Goal: Information Seeking & Learning: Learn about a topic

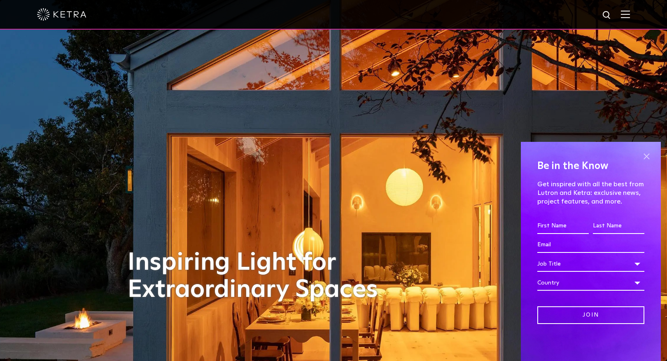
click at [646, 156] on span at bounding box center [646, 156] width 12 height 12
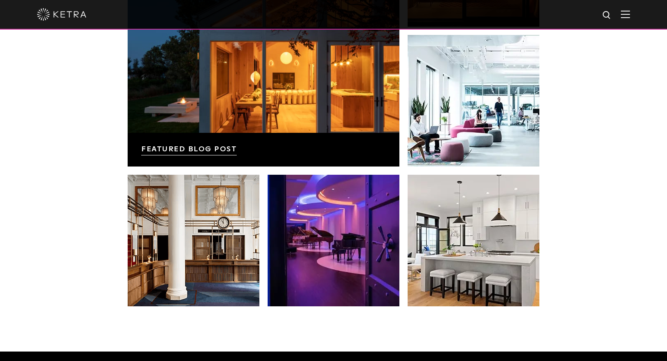
scroll to position [1476, 0]
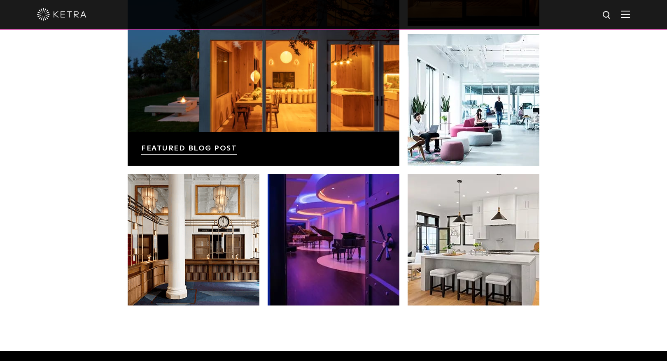
click at [624, 13] on img at bounding box center [625, 14] width 9 height 8
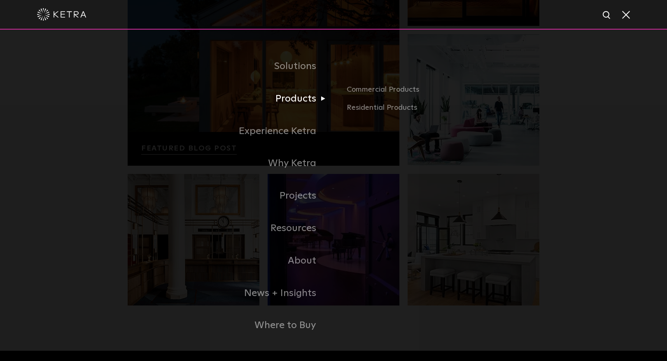
click at [305, 96] on link "Products" at bounding box center [231, 99] width 206 height 33
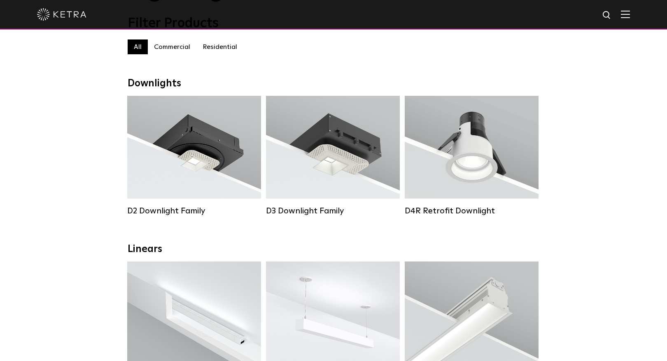
scroll to position [84, 0]
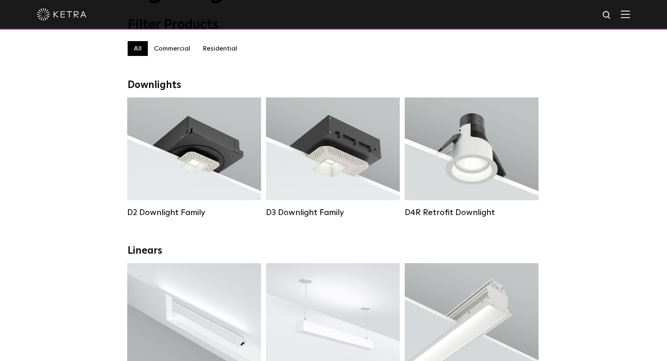
click at [224, 50] on label "Residential" at bounding box center [219, 48] width 47 height 15
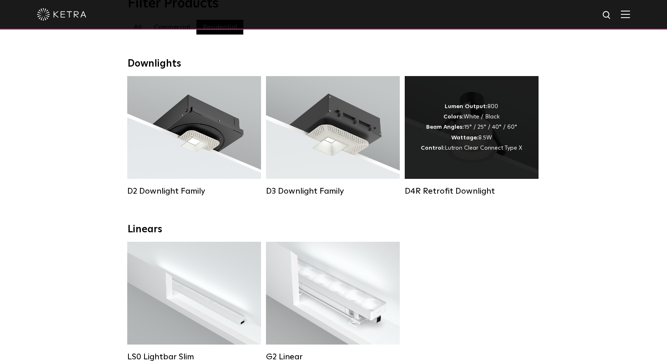
scroll to position [104, 0]
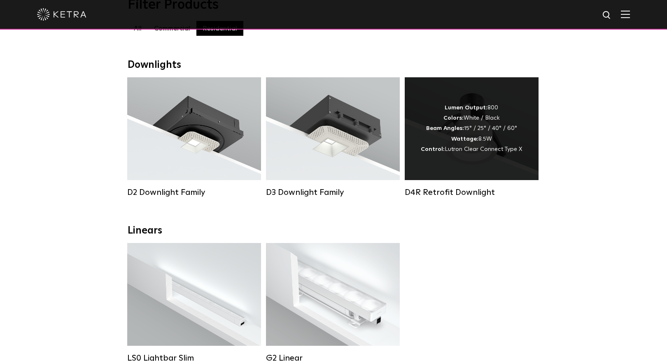
click at [465, 142] on strong "Wattage:" at bounding box center [464, 139] width 27 height 6
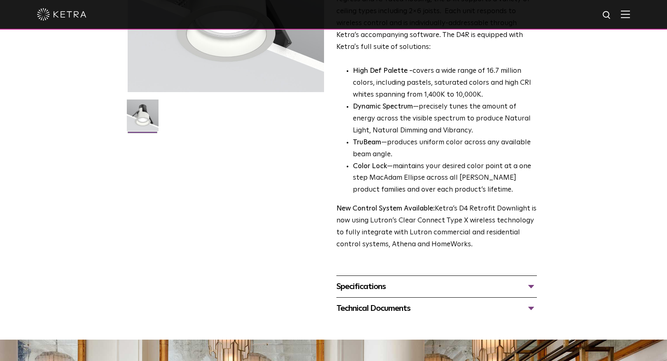
scroll to position [168, 0]
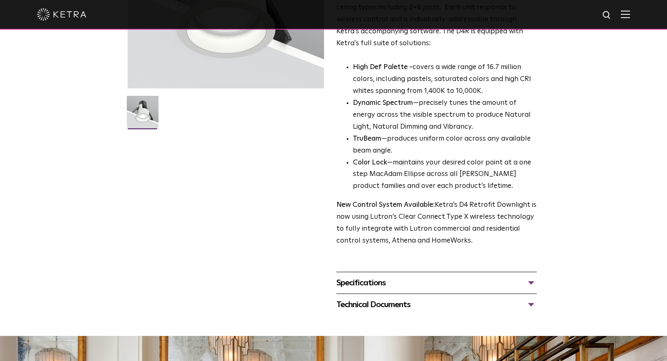
click at [445, 284] on div "Specifications" at bounding box center [436, 283] width 200 height 13
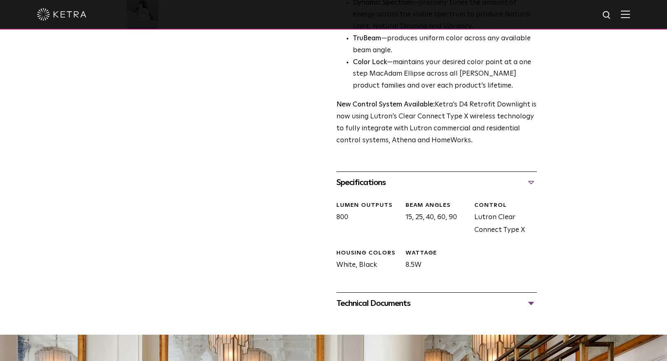
scroll to position [273, 0]
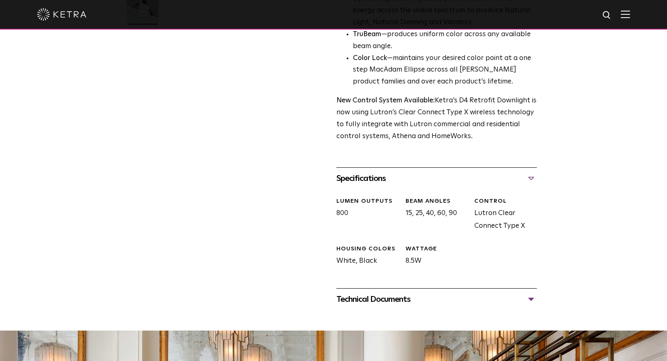
click at [452, 296] on div "Technical Documents" at bounding box center [436, 299] width 200 height 13
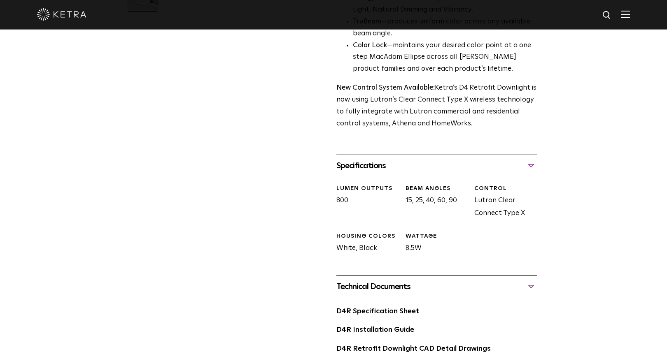
scroll to position [0, 0]
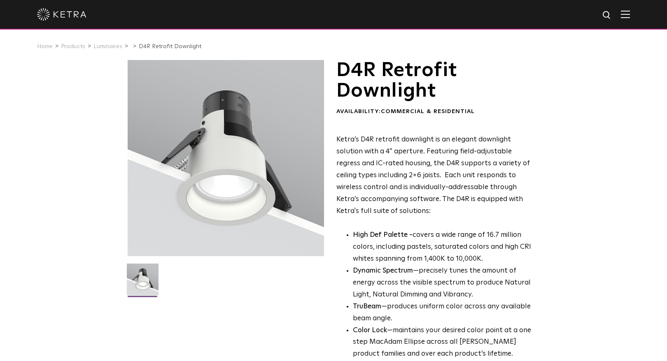
click at [65, 15] on img at bounding box center [61, 14] width 49 height 12
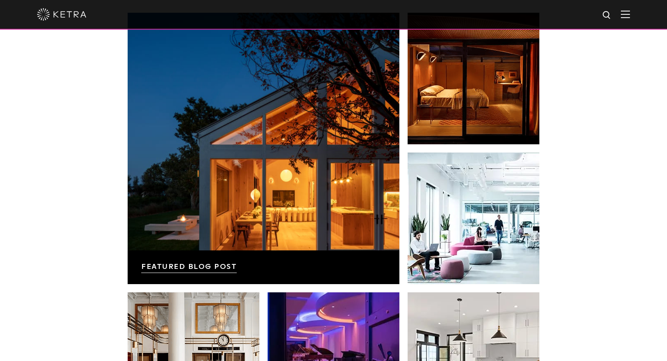
scroll to position [1385, 0]
